Goal: Task Accomplishment & Management: Use online tool/utility

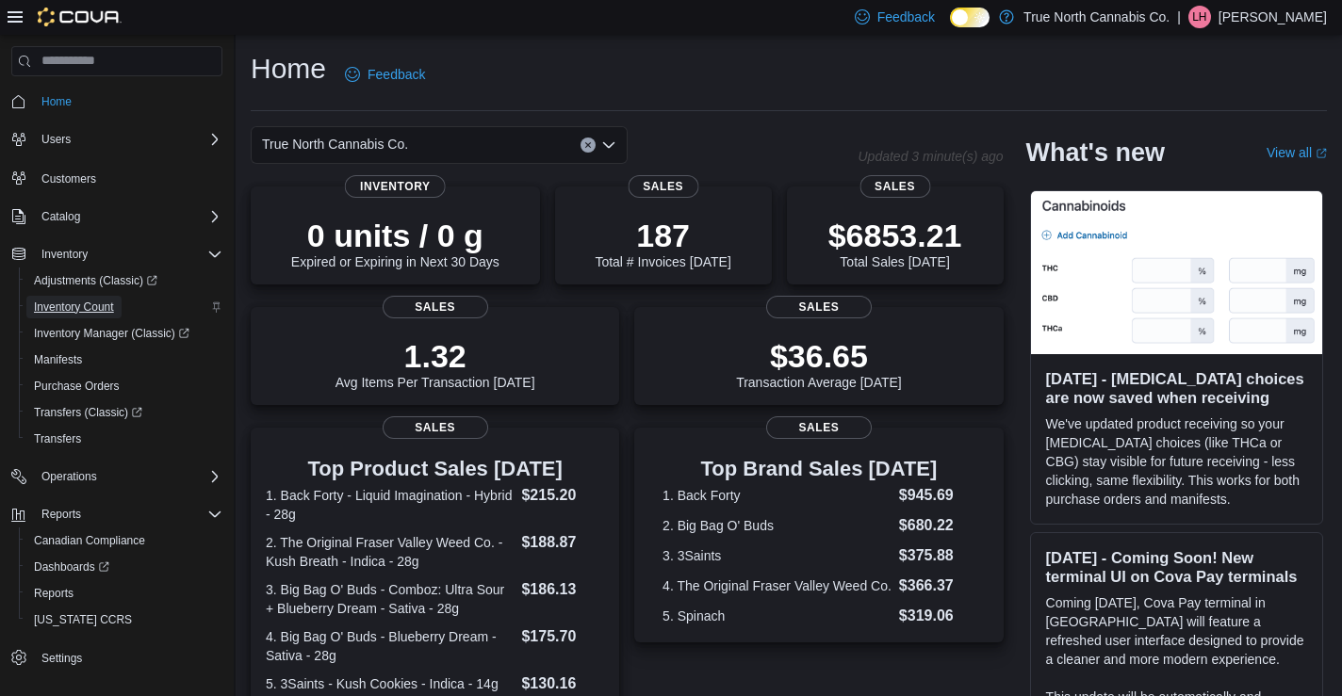
click at [83, 310] on span "Inventory Count" at bounding box center [74, 307] width 80 height 15
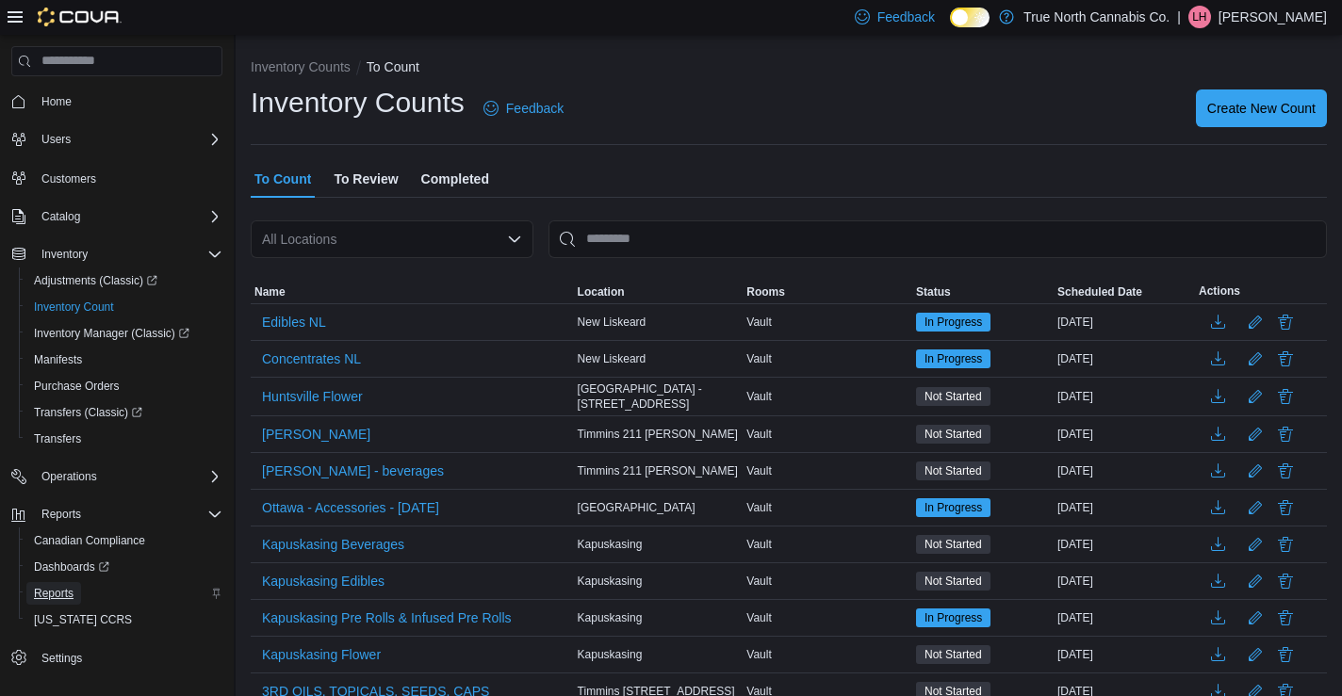
click at [65, 590] on span "Reports" at bounding box center [54, 593] width 40 height 15
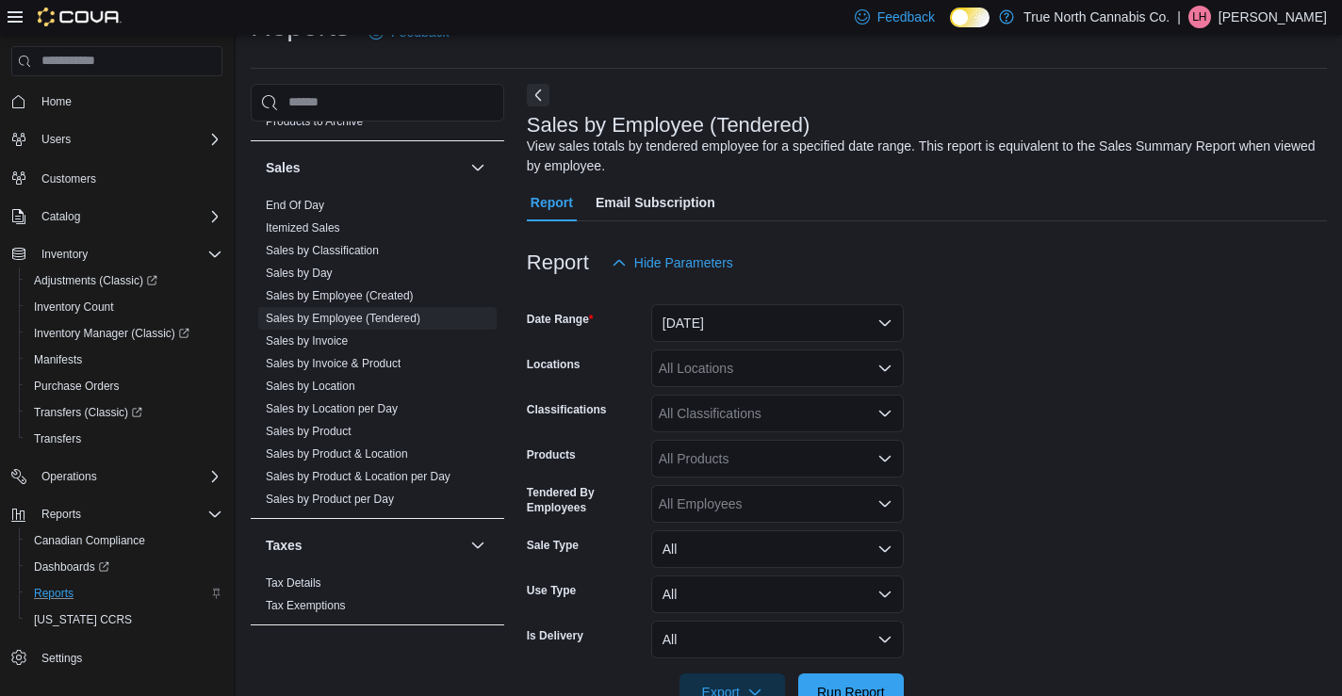
scroll to position [63, 0]
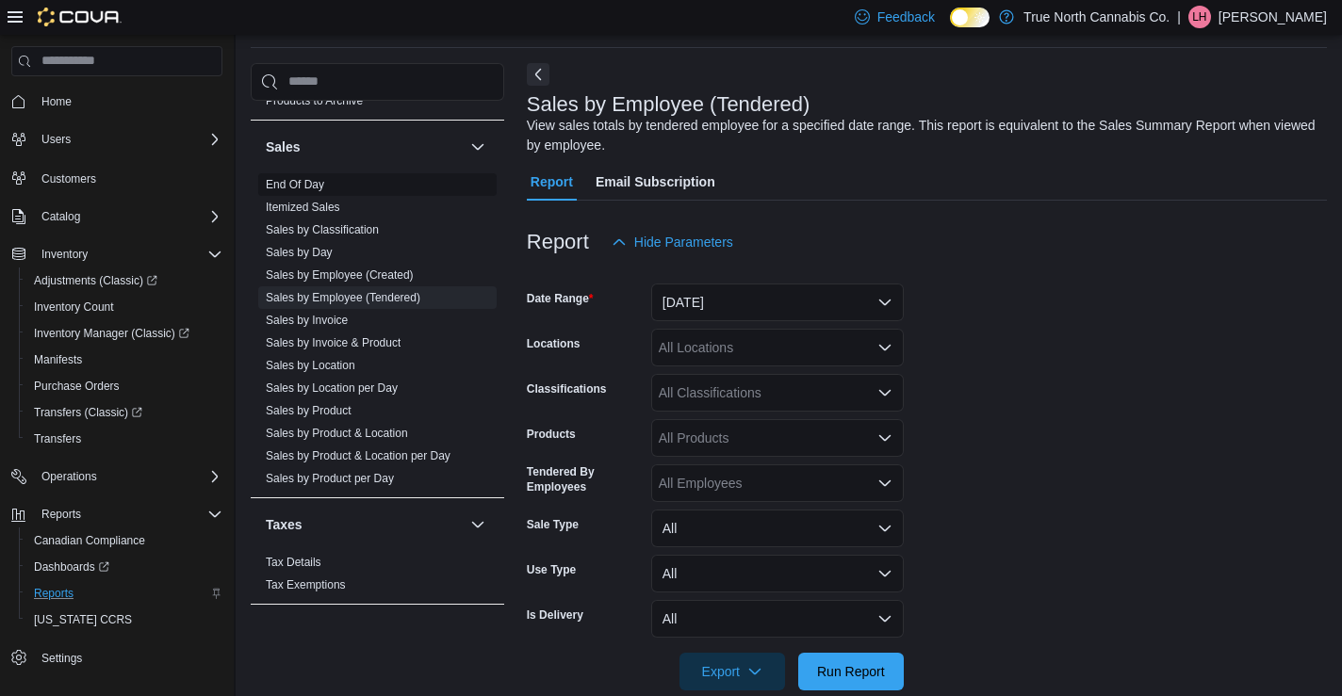
click at [318, 182] on link "End Of Day" at bounding box center [295, 184] width 58 height 13
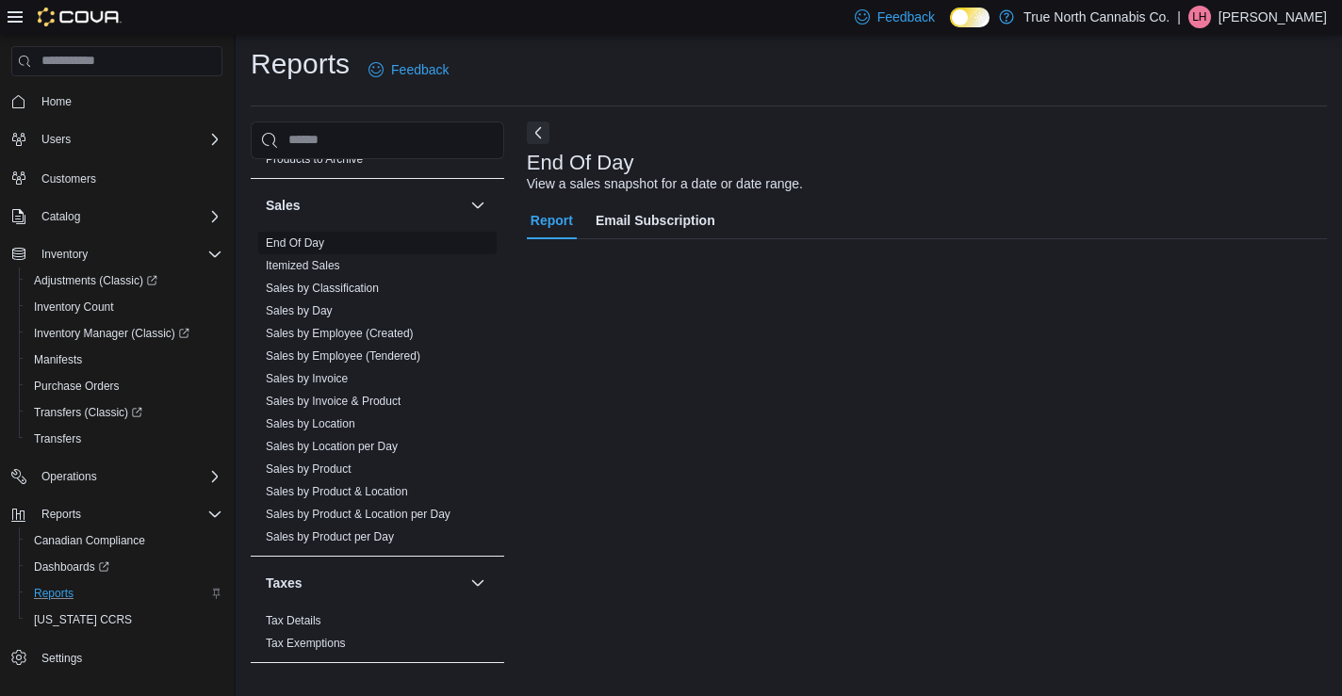
scroll to position [5, 0]
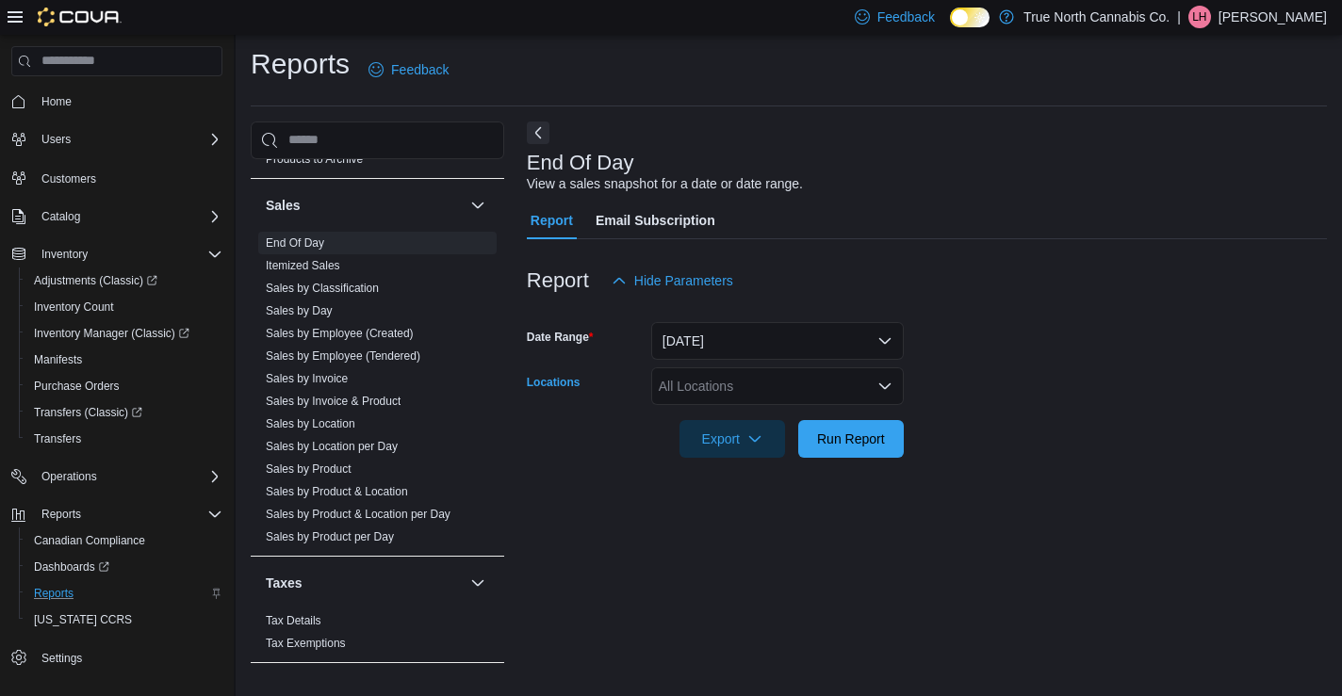
click at [721, 384] on div "All Locations" at bounding box center [777, 387] width 253 height 38
type input "***"
click at [794, 416] on span "Timmins 211 [PERSON_NAME]" at bounding box center [786, 418] width 188 height 19
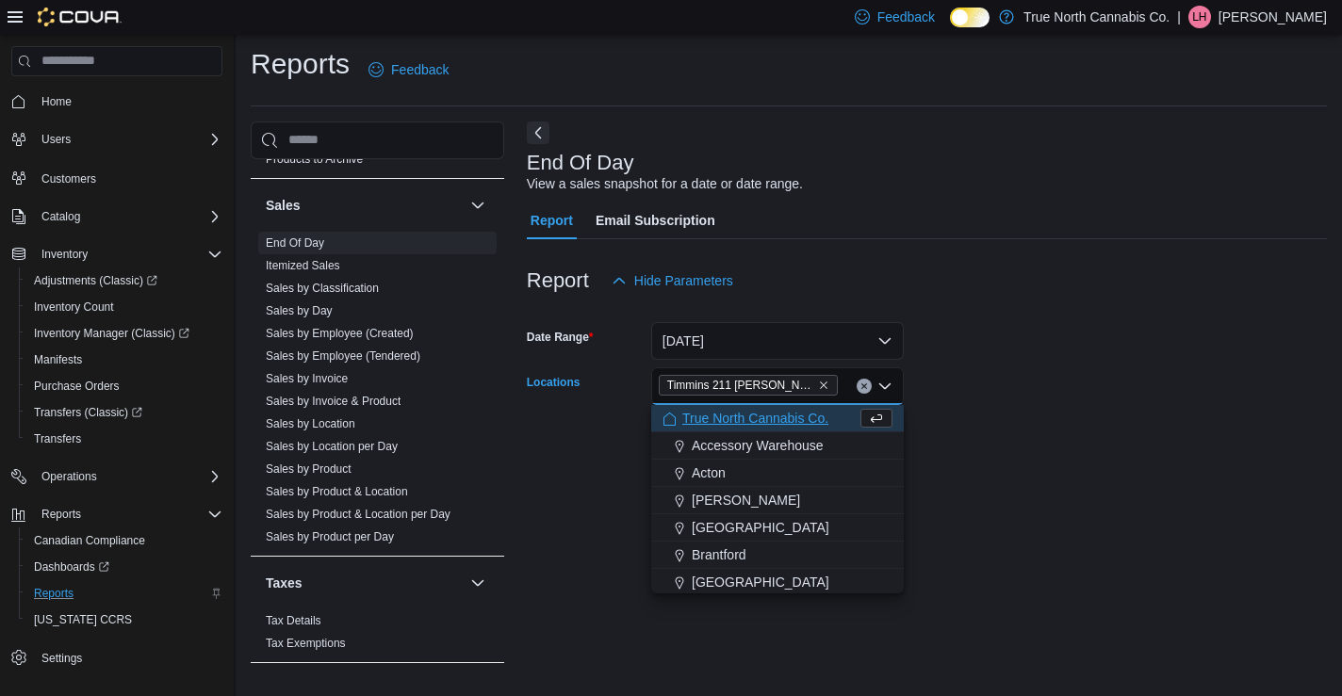
click at [1034, 445] on form "Date Range [DATE] Locations [GEOGRAPHIC_DATA] 211 [PERSON_NAME] Combo box. Sele…" at bounding box center [927, 379] width 800 height 158
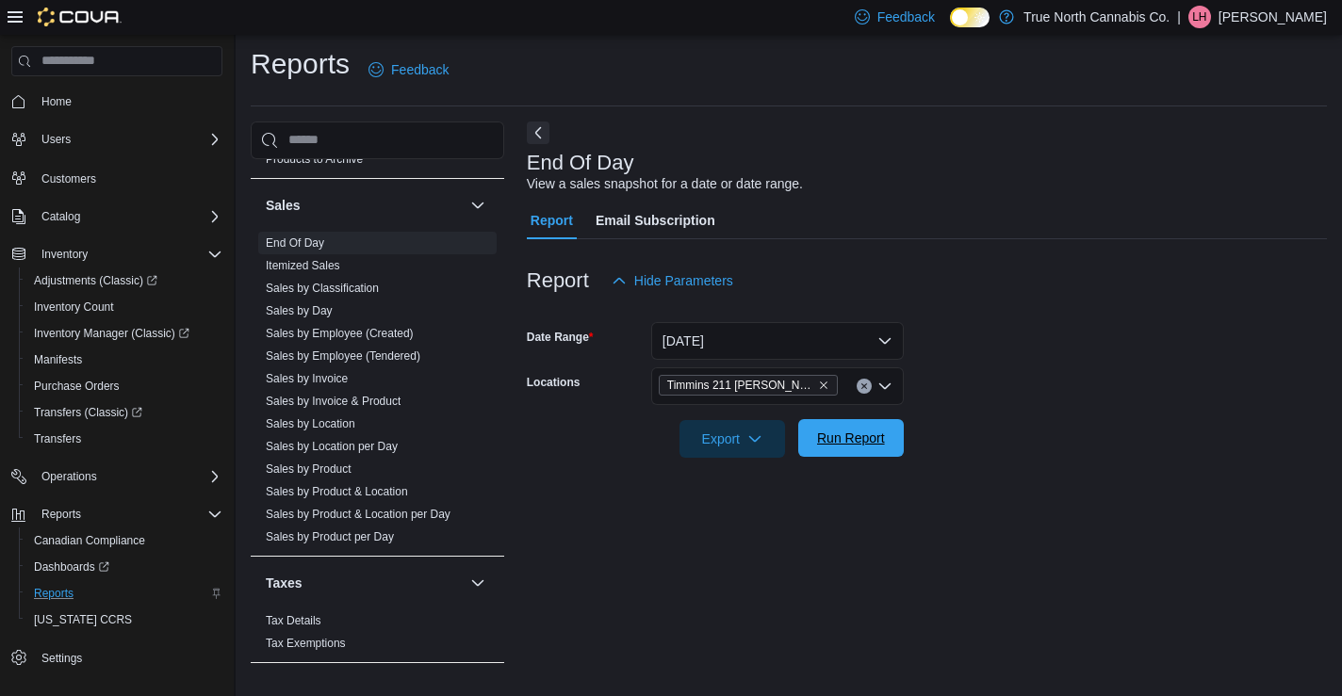
click at [860, 442] on span "Run Report" at bounding box center [851, 438] width 68 height 19
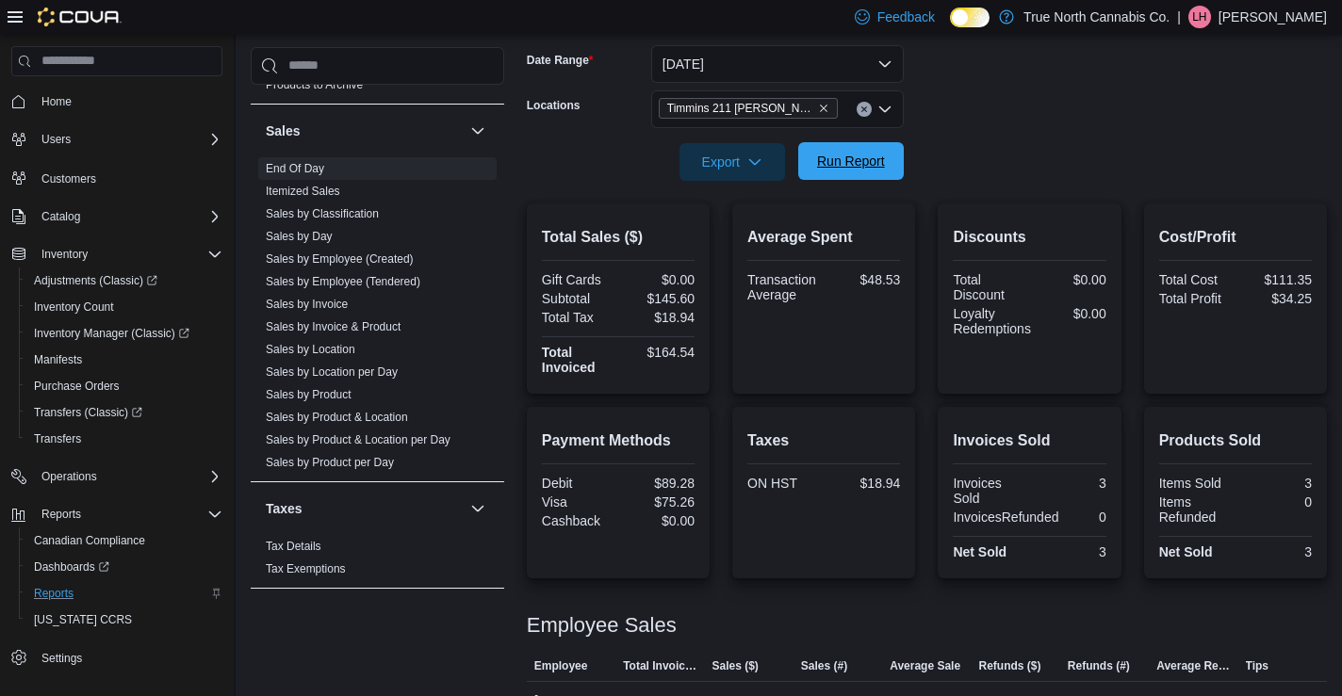
scroll to position [261, 0]
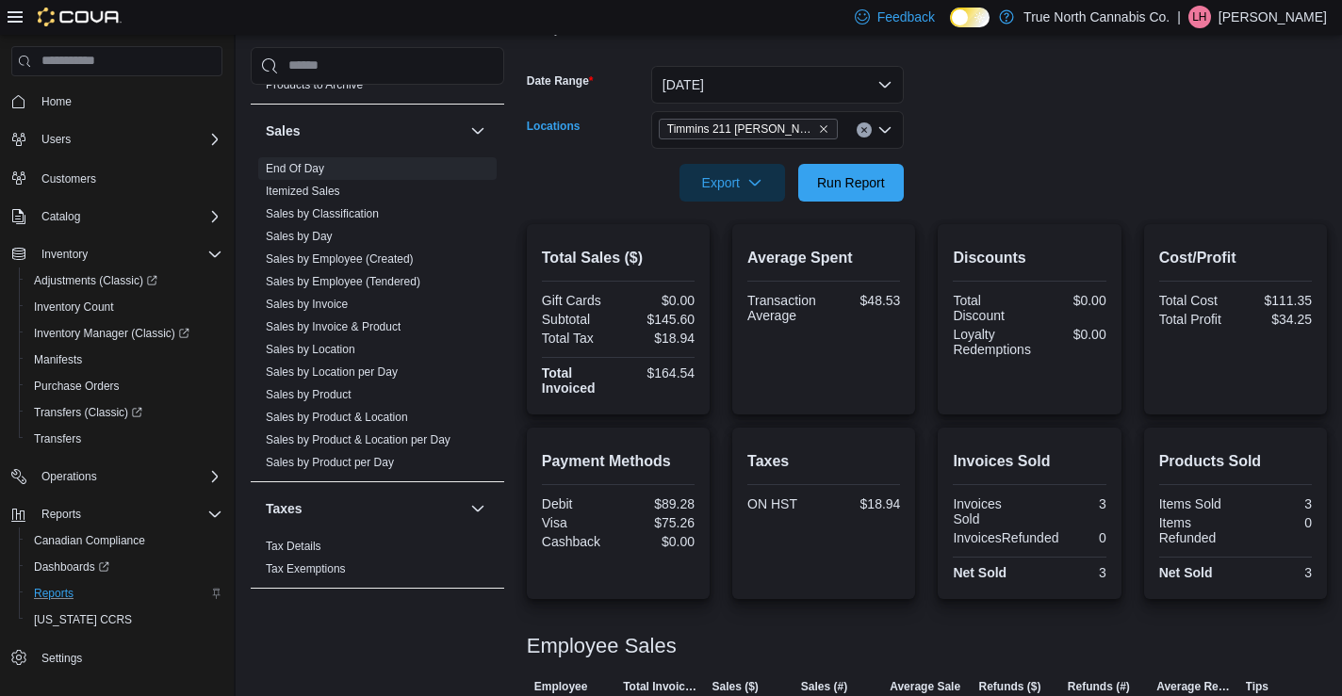
click at [826, 135] on div "Timmins 211 [PERSON_NAME]" at bounding box center [777, 130] width 253 height 38
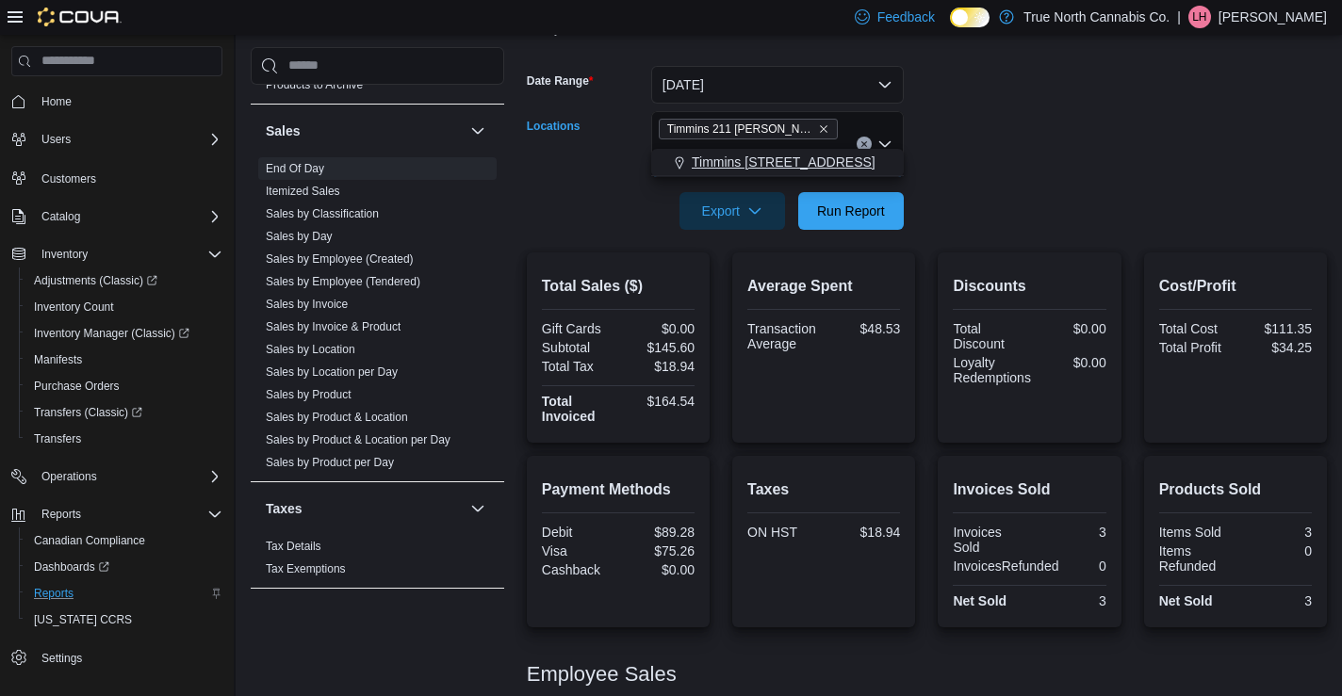
type input "***"
click at [775, 154] on span "Timmins [STREET_ADDRESS]" at bounding box center [784, 162] width 184 height 19
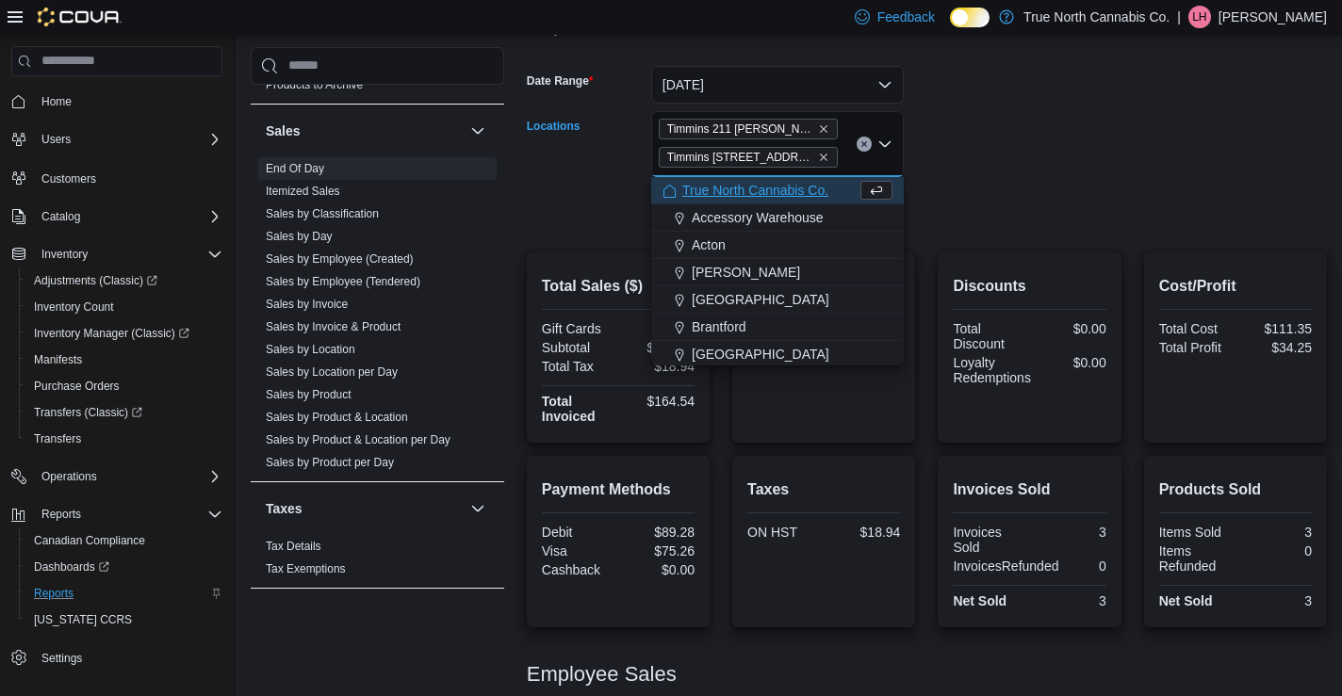
click at [979, 200] on form "Date Range [DATE] Locations [GEOGRAPHIC_DATA] 211 [PERSON_NAME] [STREET_ADDRESS…" at bounding box center [927, 136] width 800 height 187
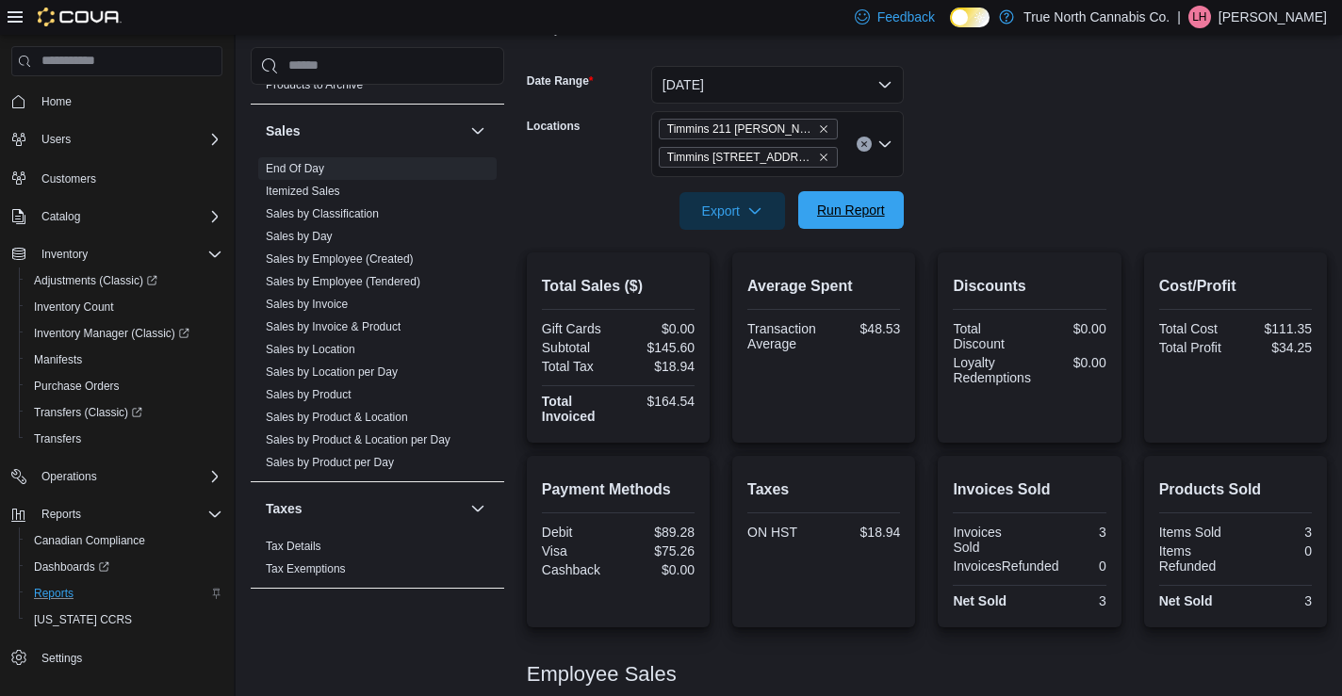
click at [874, 200] on span "Run Report" at bounding box center [850, 210] width 83 height 38
